Goal: Find specific page/section: Find specific page/section

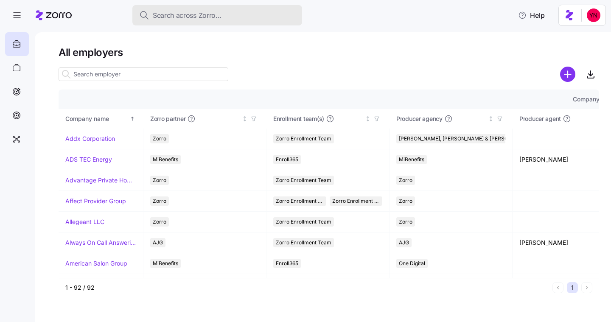
click at [167, 14] on span "Search across Zorro..." at bounding box center [187, 15] width 69 height 11
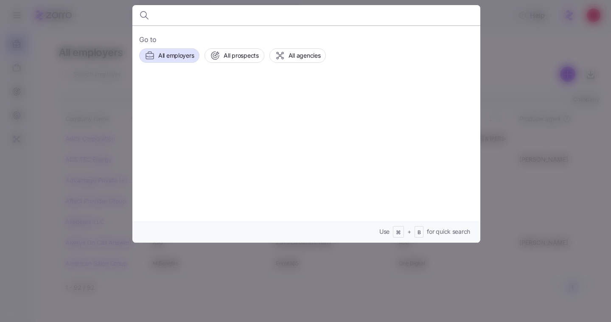
type input "d"
click at [546, 74] on div at bounding box center [305, 161] width 611 height 322
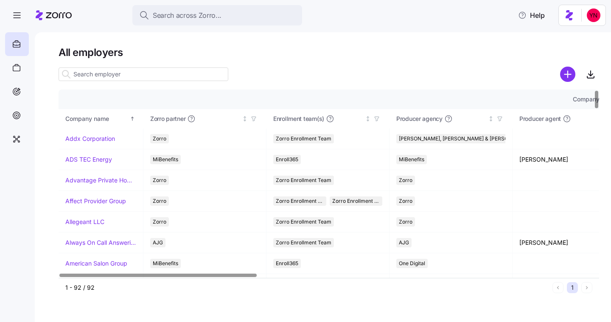
click at [98, 73] on input at bounding box center [144, 74] width 170 height 14
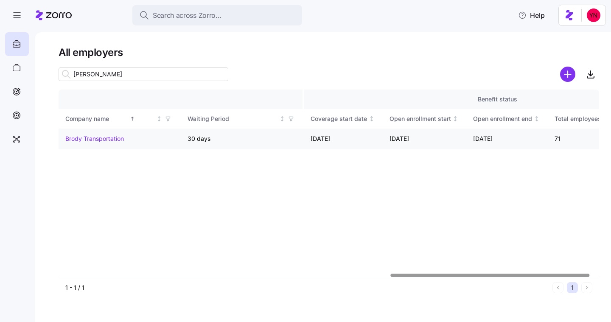
scroll to position [0, 924]
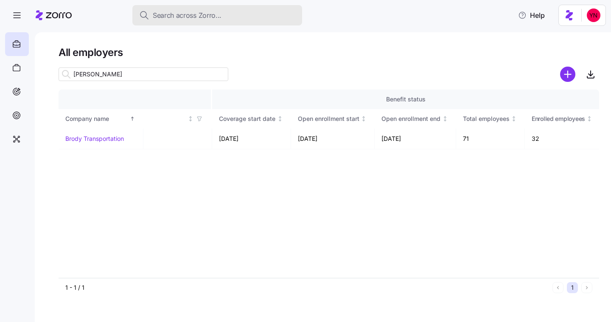
type input "[PERSON_NAME]"
